Goal: Task Accomplishment & Management: Manage account settings

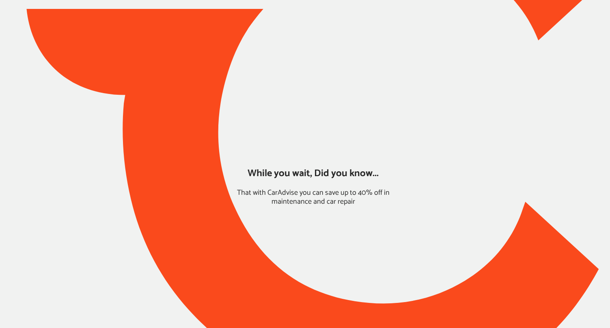
type input "*****"
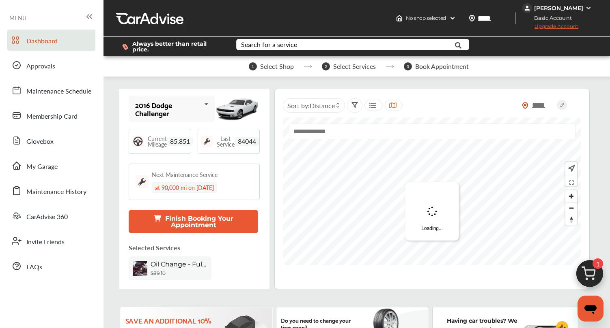
click at [558, 6] on div "[PERSON_NAME]" at bounding box center [558, 7] width 49 height 7
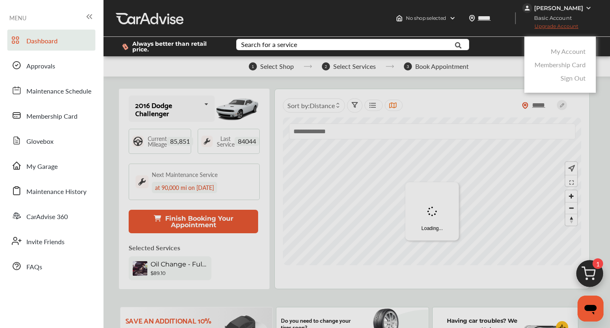
click at [561, 49] on link "My Account" at bounding box center [567, 51] width 35 height 9
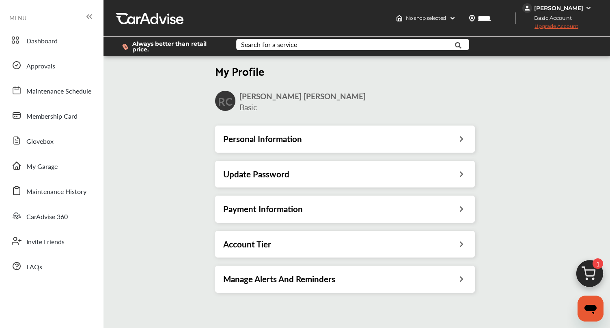
click at [307, 209] on div "Payment Information" at bounding box center [344, 209] width 243 height 11
